Goal: Information Seeking & Learning: Learn about a topic

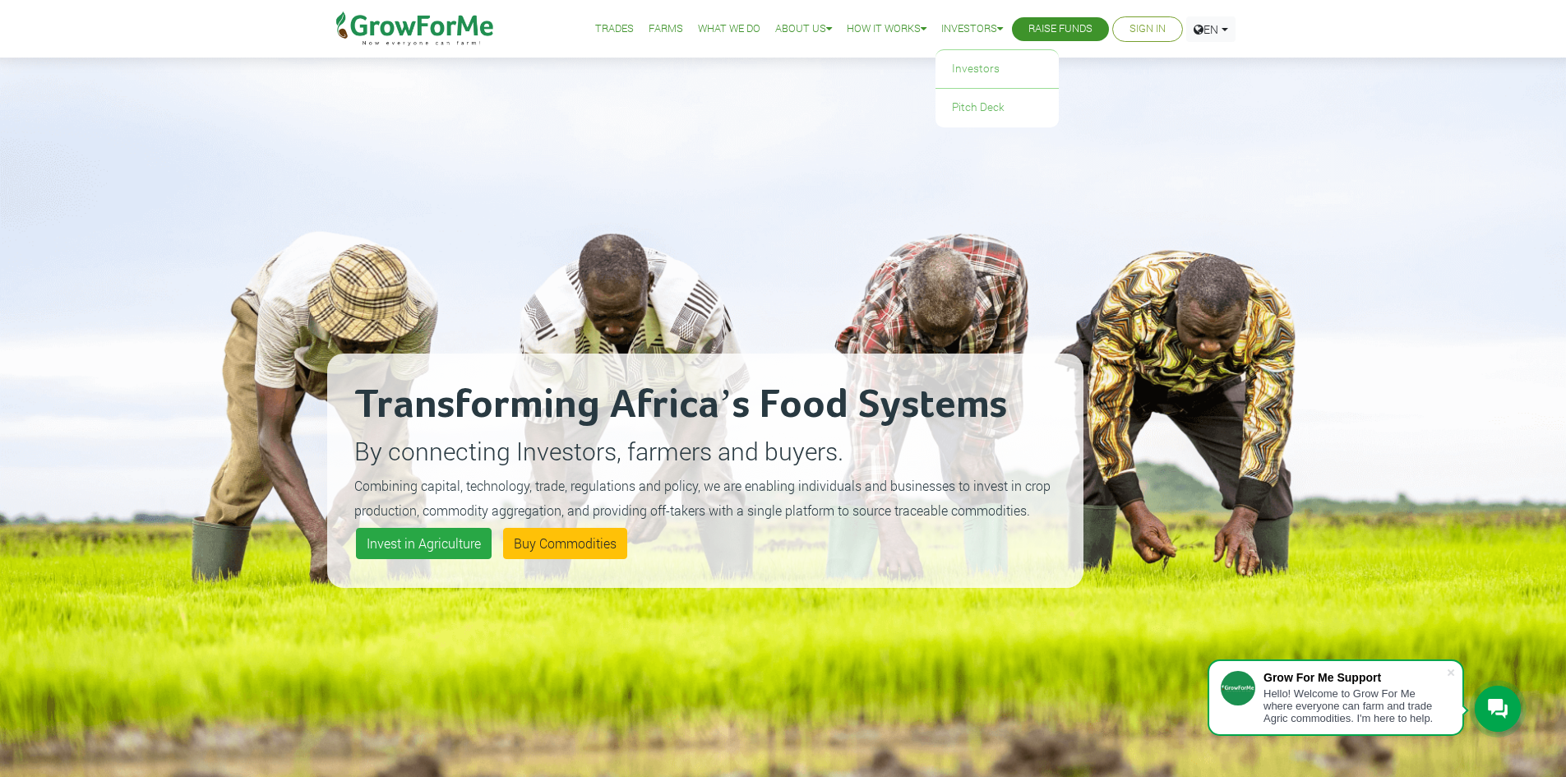
click at [951, 25] on link "Investors" at bounding box center [972, 29] width 62 height 17
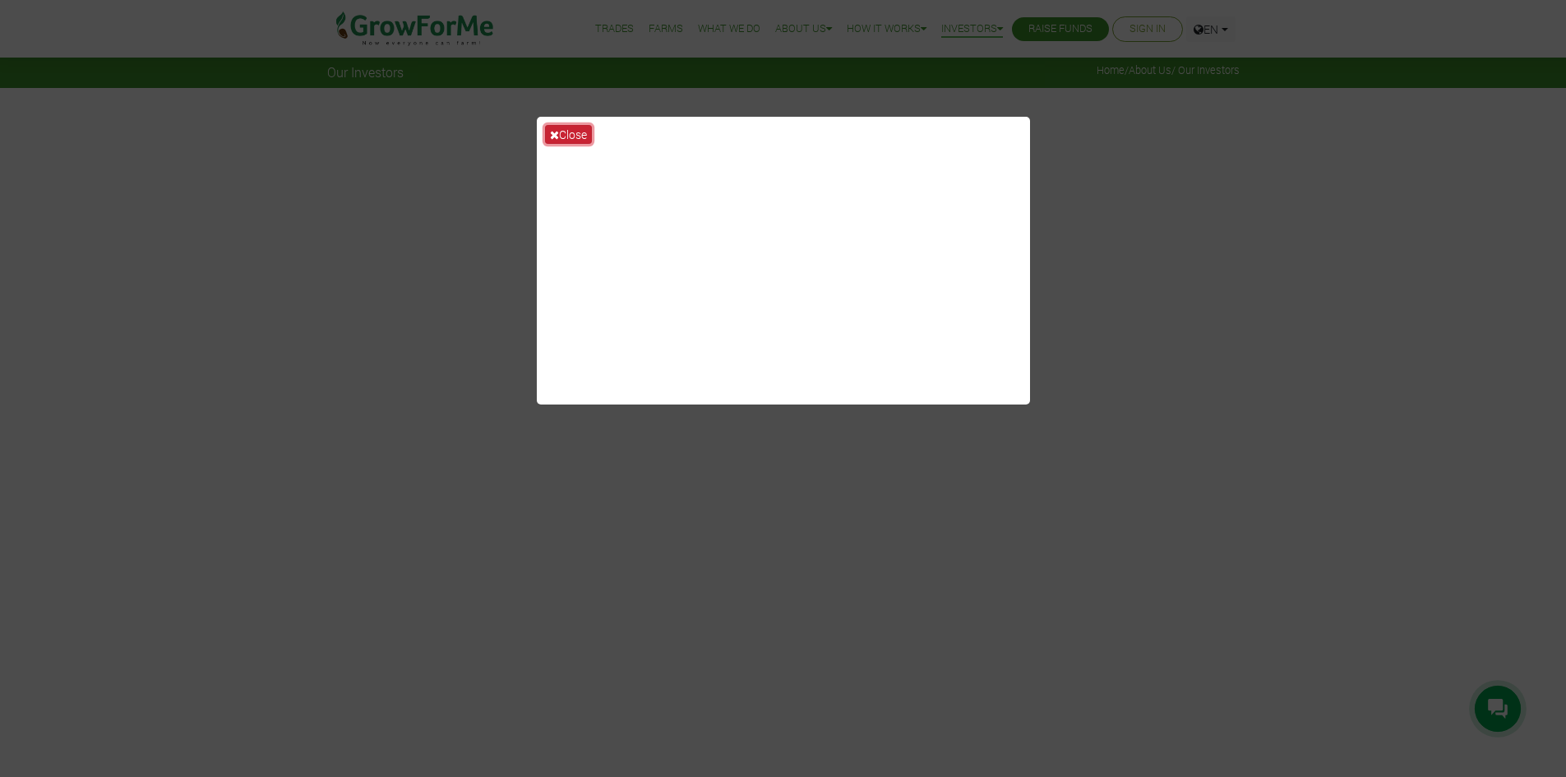
click at [553, 132] on icon at bounding box center [554, 135] width 9 height 12
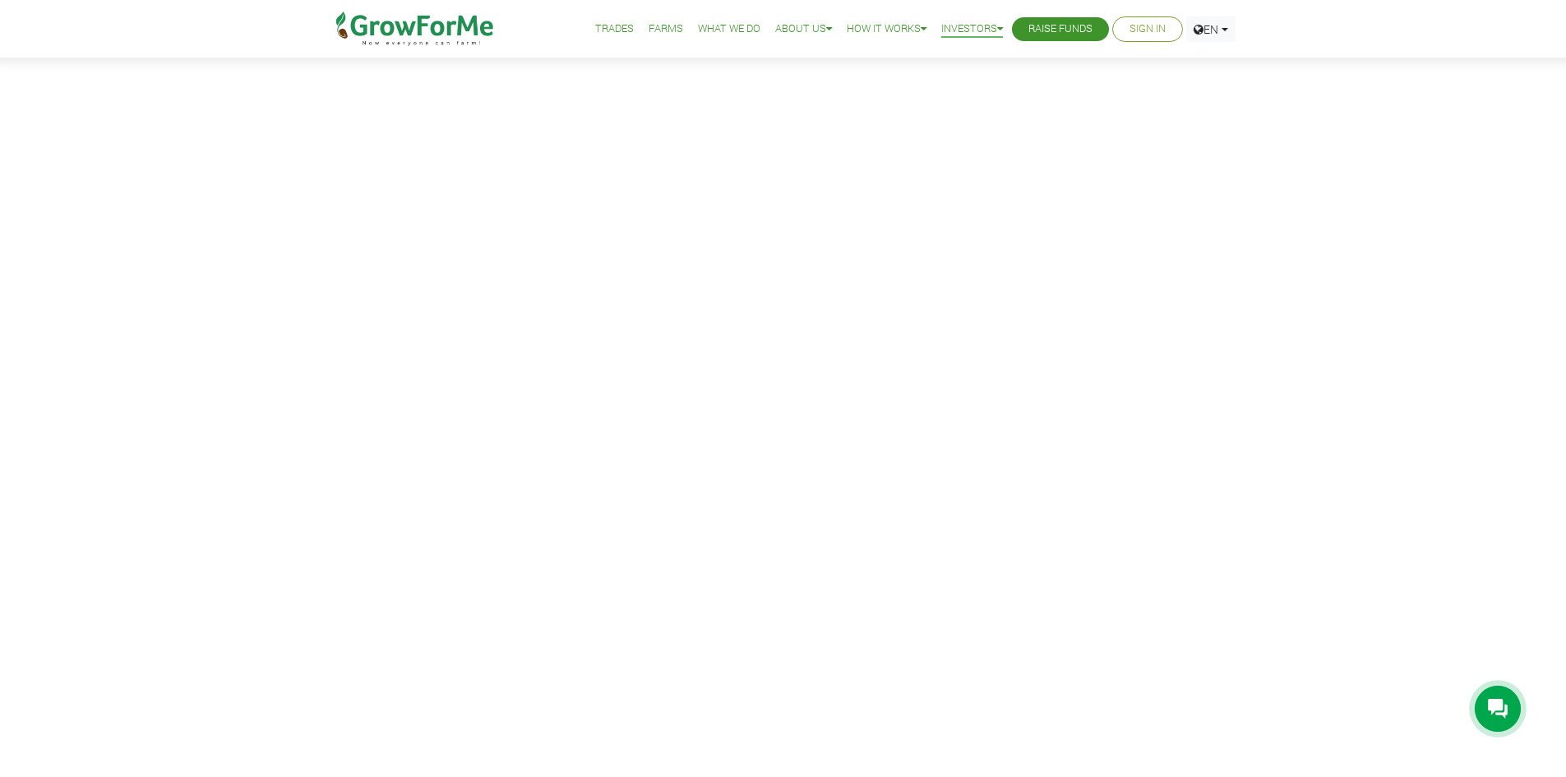
scroll to position [82, 0]
click at [853, 21] on link "How it Works" at bounding box center [887, 29] width 80 height 17
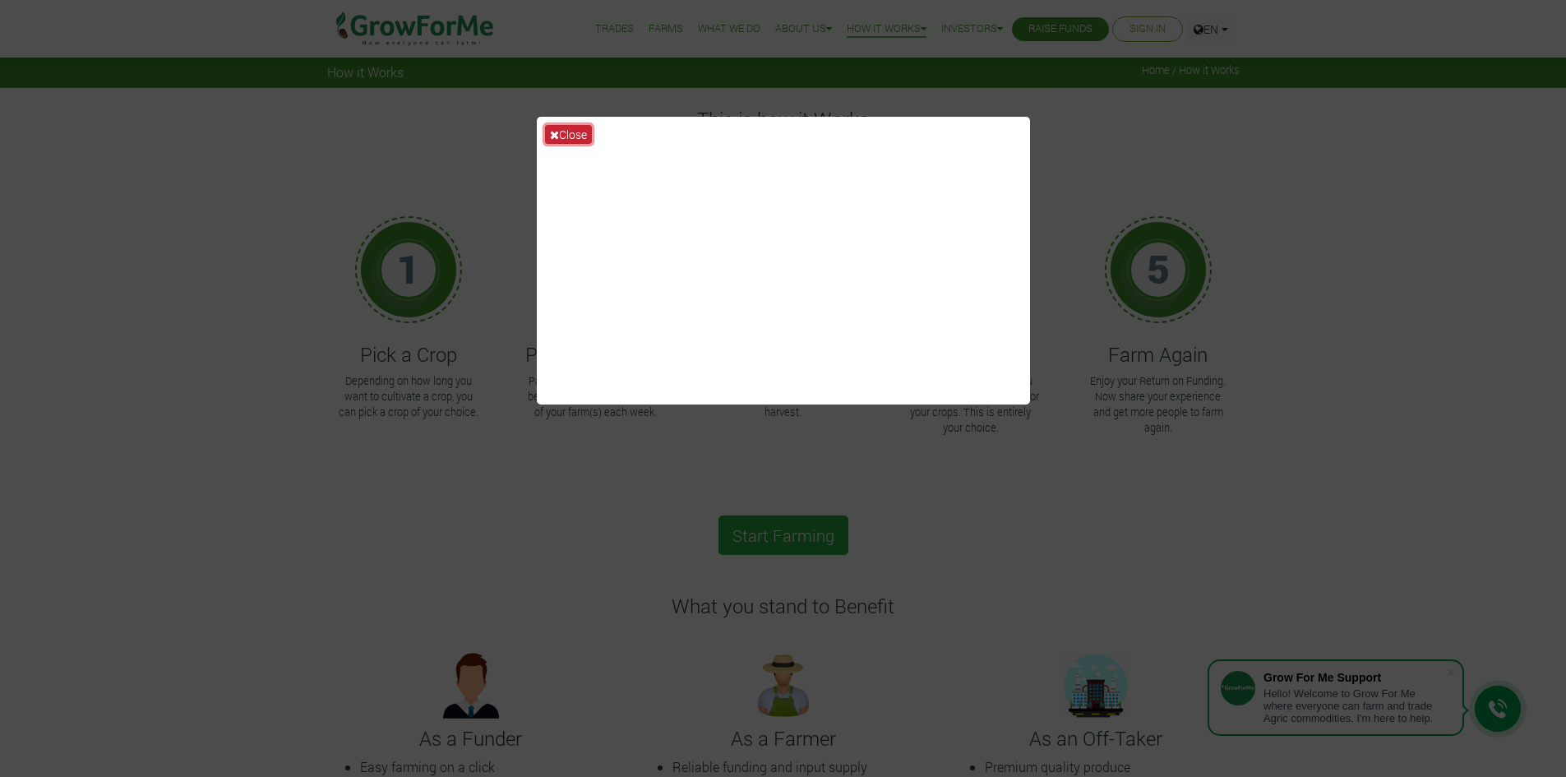
click at [552, 129] on icon at bounding box center [554, 135] width 9 height 12
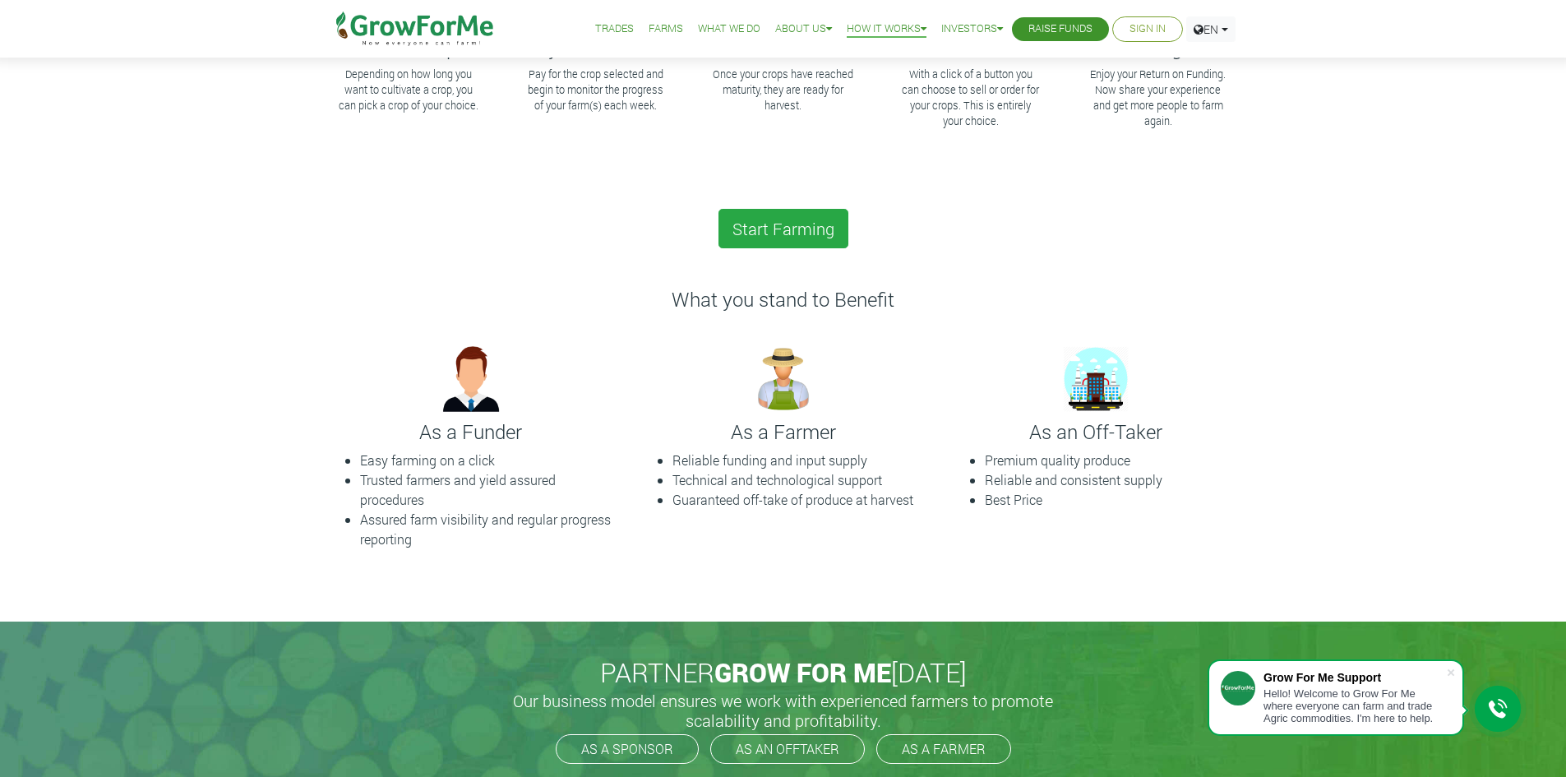
scroll to position [329, 0]
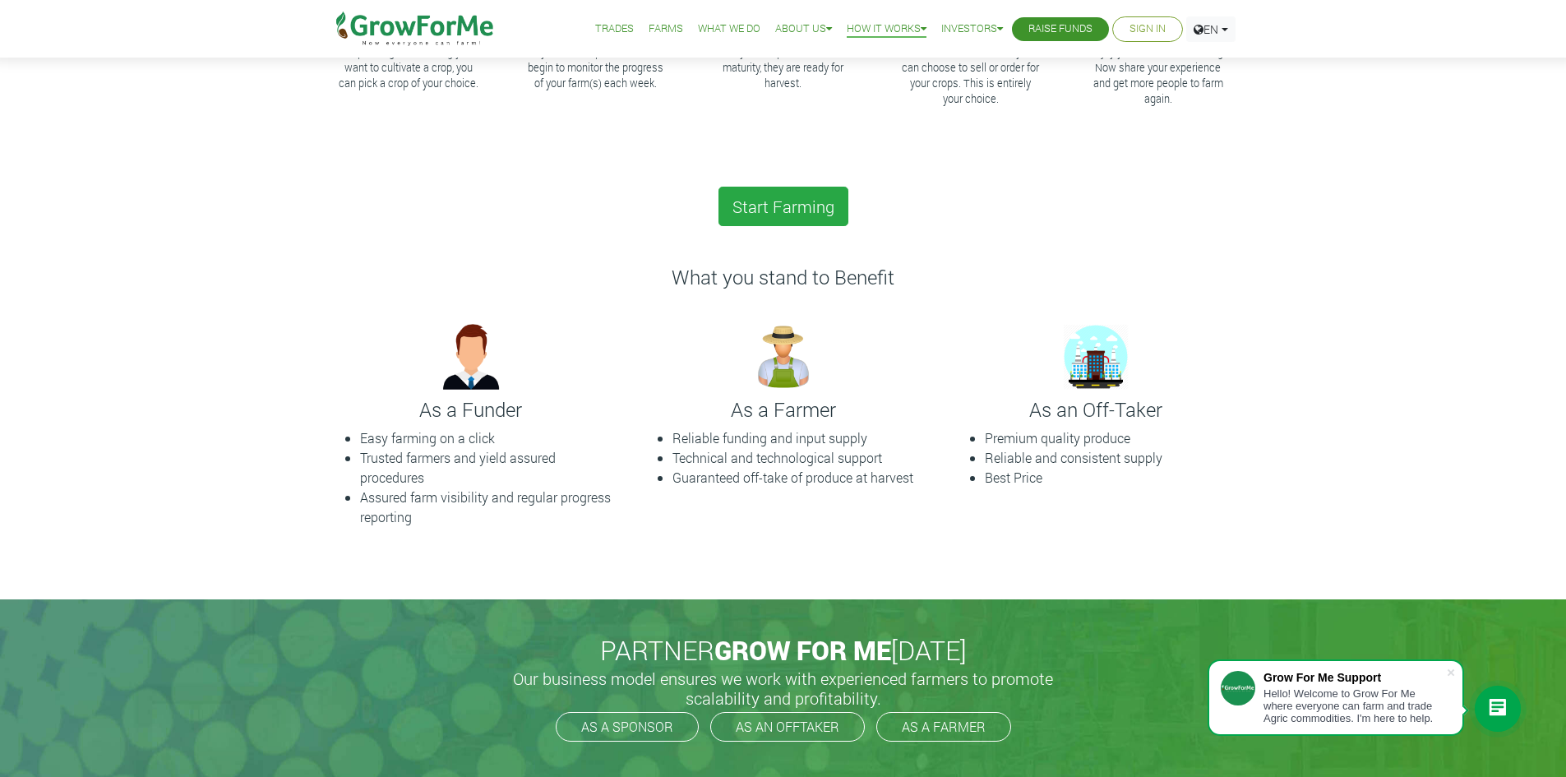
click at [382, 36] on img at bounding box center [415, 29] width 169 height 58
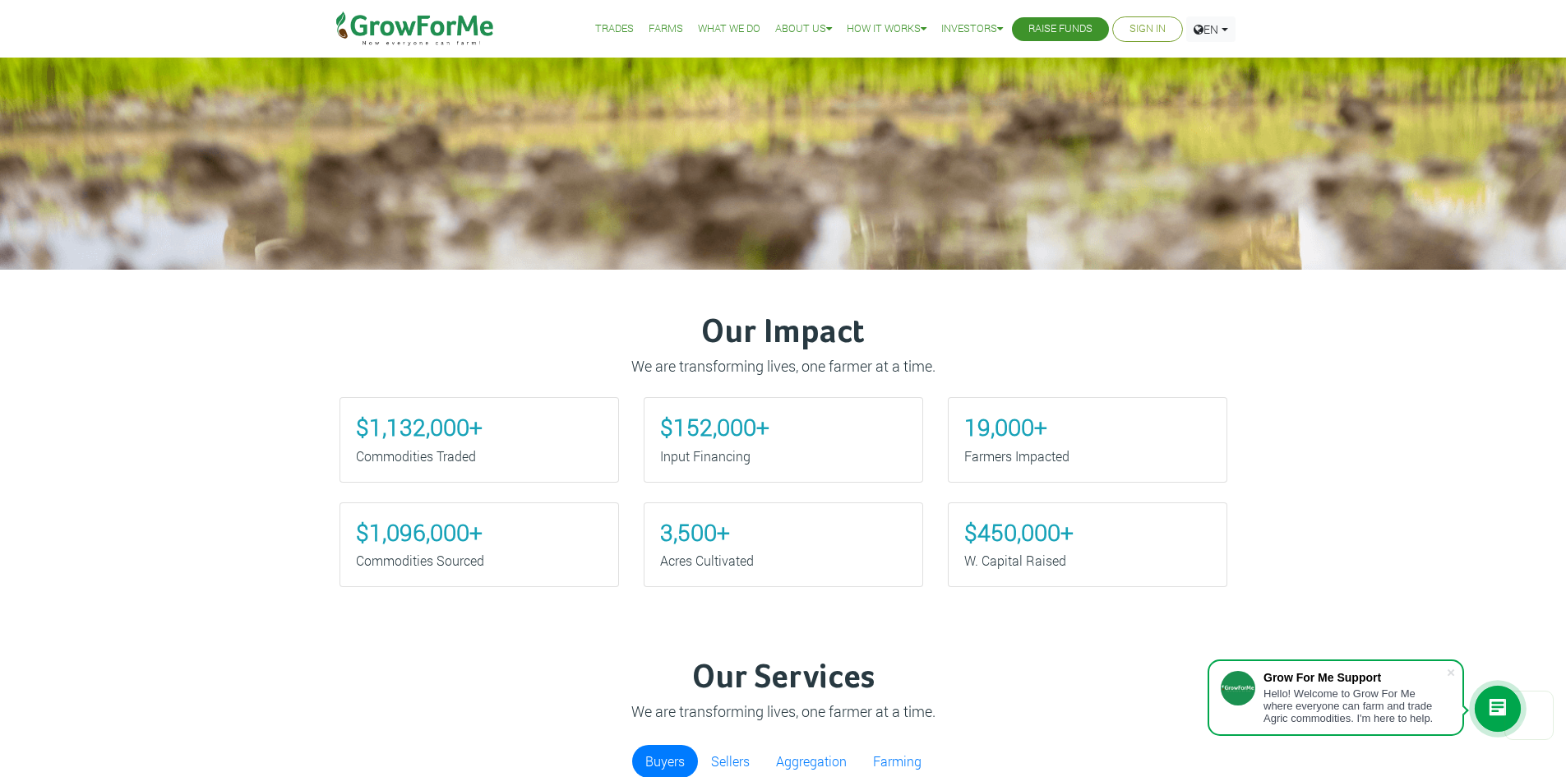
scroll to position [658, 0]
